Goal: Information Seeking & Learning: Learn about a topic

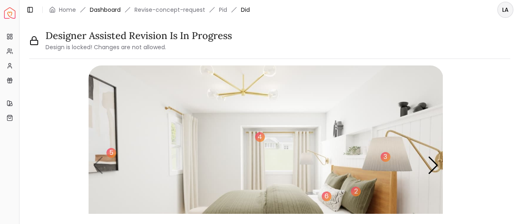
click at [110, 7] on link "Dashboard" at bounding box center [105, 10] width 31 height 8
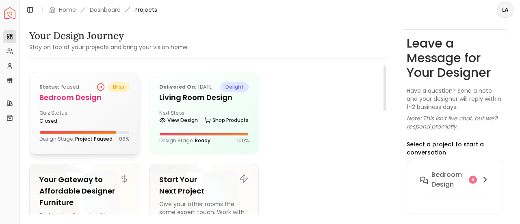
click at [88, 98] on h5 "Bedroom design" at bounding box center [84, 97] width 90 height 11
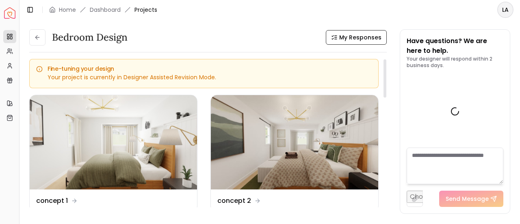
scroll to position [2044, 0]
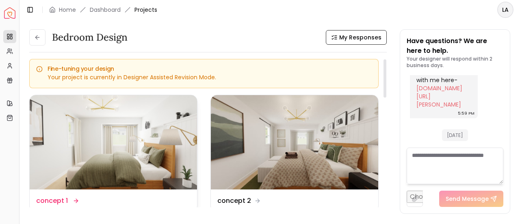
click at [148, 141] on img at bounding box center [113, 142] width 167 height 94
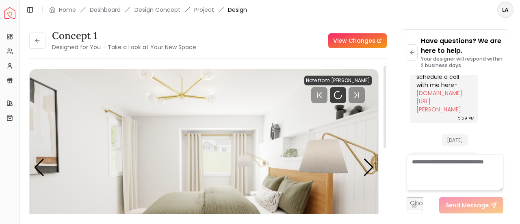
scroll to position [2037, 0]
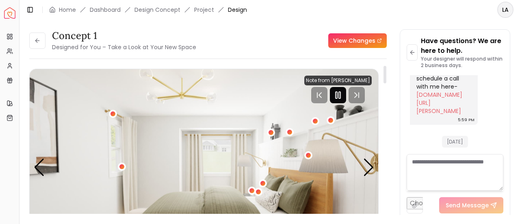
click at [343, 93] on icon "Pause" at bounding box center [338, 95] width 10 height 10
click at [233, 133] on img "1 / 5" at bounding box center [204, 167] width 349 height 196
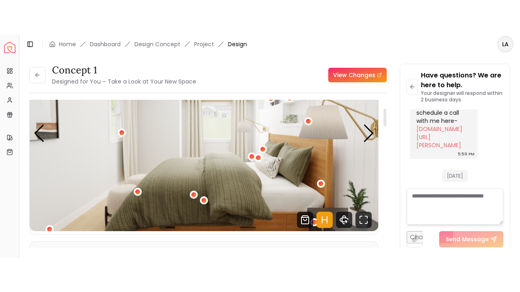
scroll to position [81, 0]
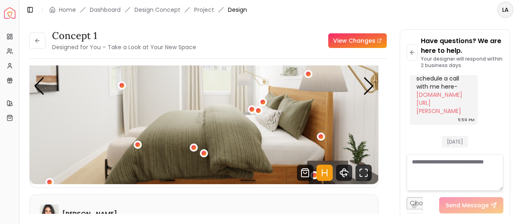
click at [306, 127] on img "1 / 5" at bounding box center [204, 86] width 349 height 196
click at [365, 172] on icon "Fullscreen" at bounding box center [363, 172] width 16 height 16
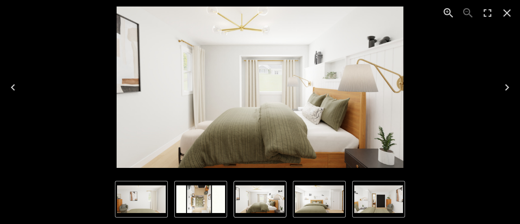
click at [329, 110] on img "1 of 5" at bounding box center [260, 86] width 287 height 161
click at [484, 19] on icon "Enter Fullscreen" at bounding box center [487, 12] width 13 height 13
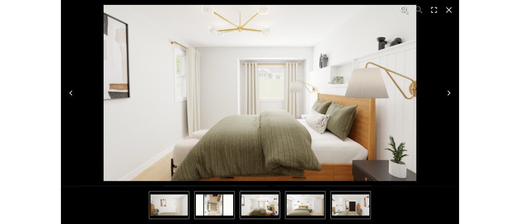
scroll to position [1969, 0]
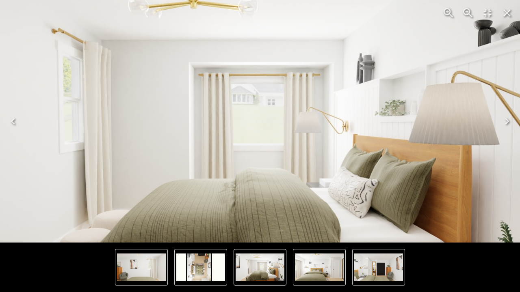
click at [504, 17] on icon "Close" at bounding box center [506, 12] width 13 height 13
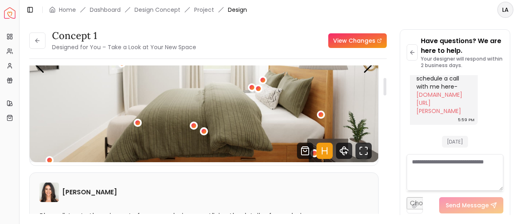
scroll to position [103, 0]
click at [370, 154] on icon "Fullscreen" at bounding box center [363, 151] width 16 height 16
